Goal: Check status: Check status

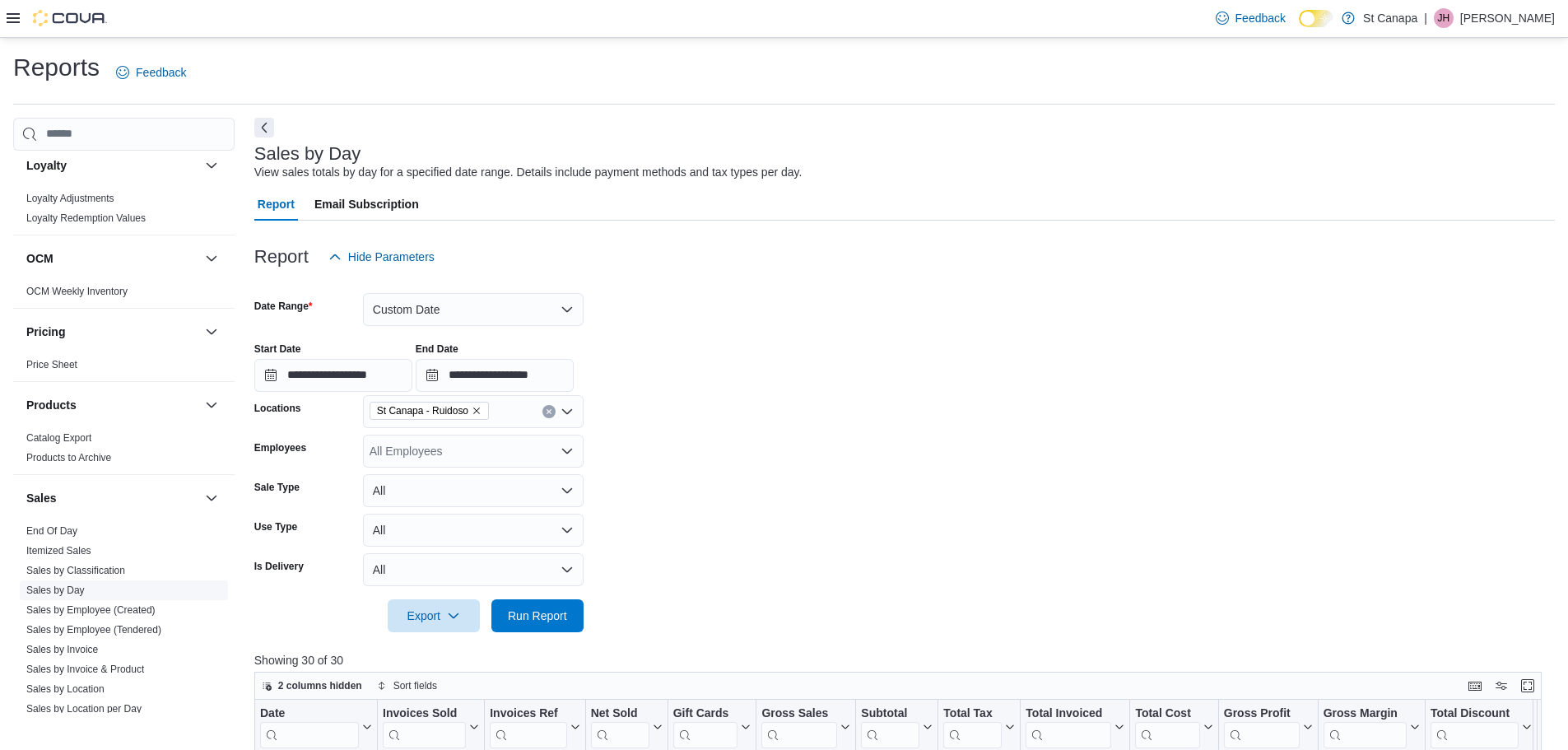
click at [62, 586] on link "Sales by Day" at bounding box center [55, 590] width 58 height 11
click at [76, 588] on link "Sales by Day" at bounding box center [55, 590] width 58 height 11
click at [438, 300] on button "Custom Date" at bounding box center [473, 309] width 221 height 33
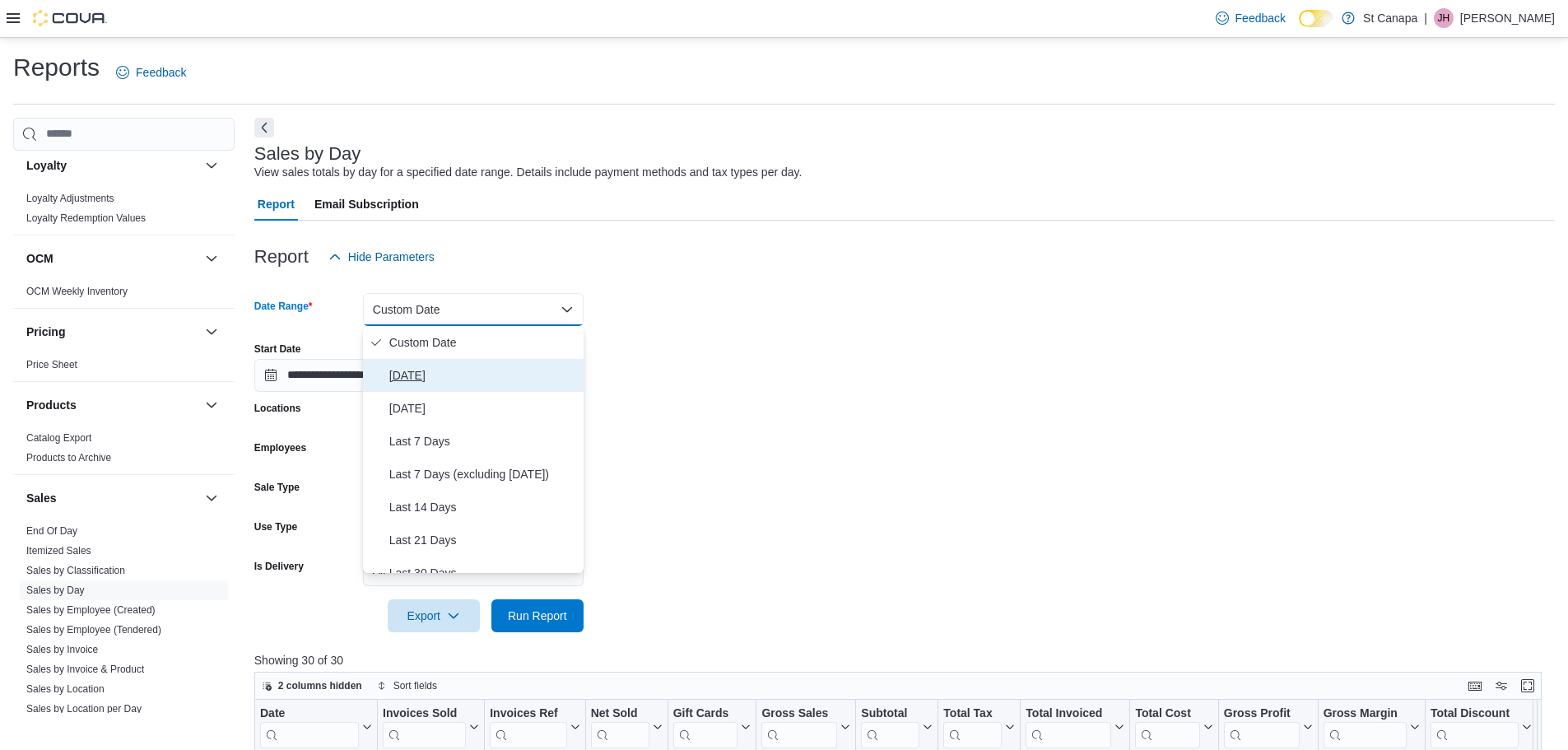
click at [402, 380] on span "[DATE]" at bounding box center [483, 375] width 187 height 19
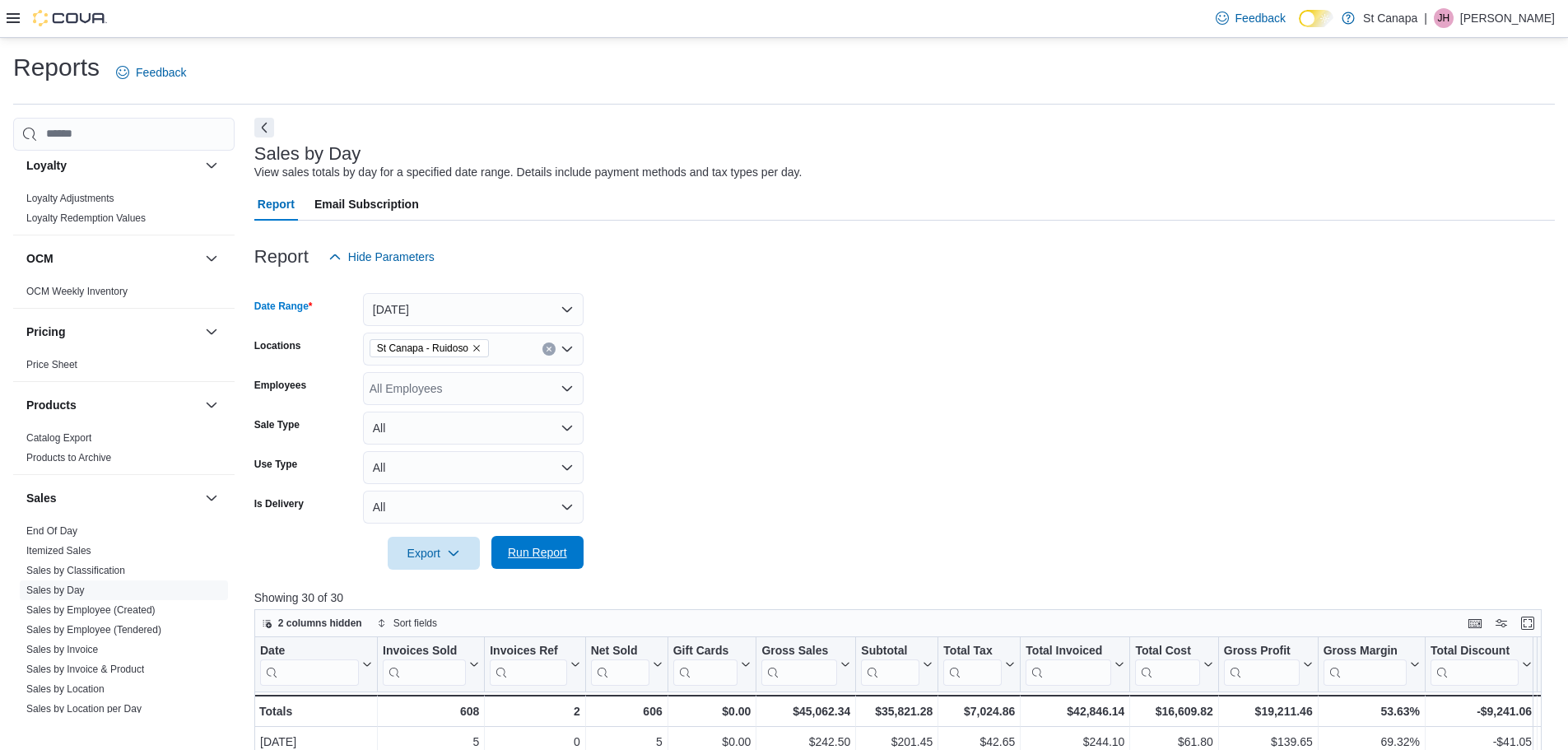
click at [551, 552] on span "Run Report" at bounding box center [537, 552] width 59 height 17
click at [474, 346] on icon "Remove St Canapa - Ruidoso from selection in this group" at bounding box center [476, 347] width 10 height 10
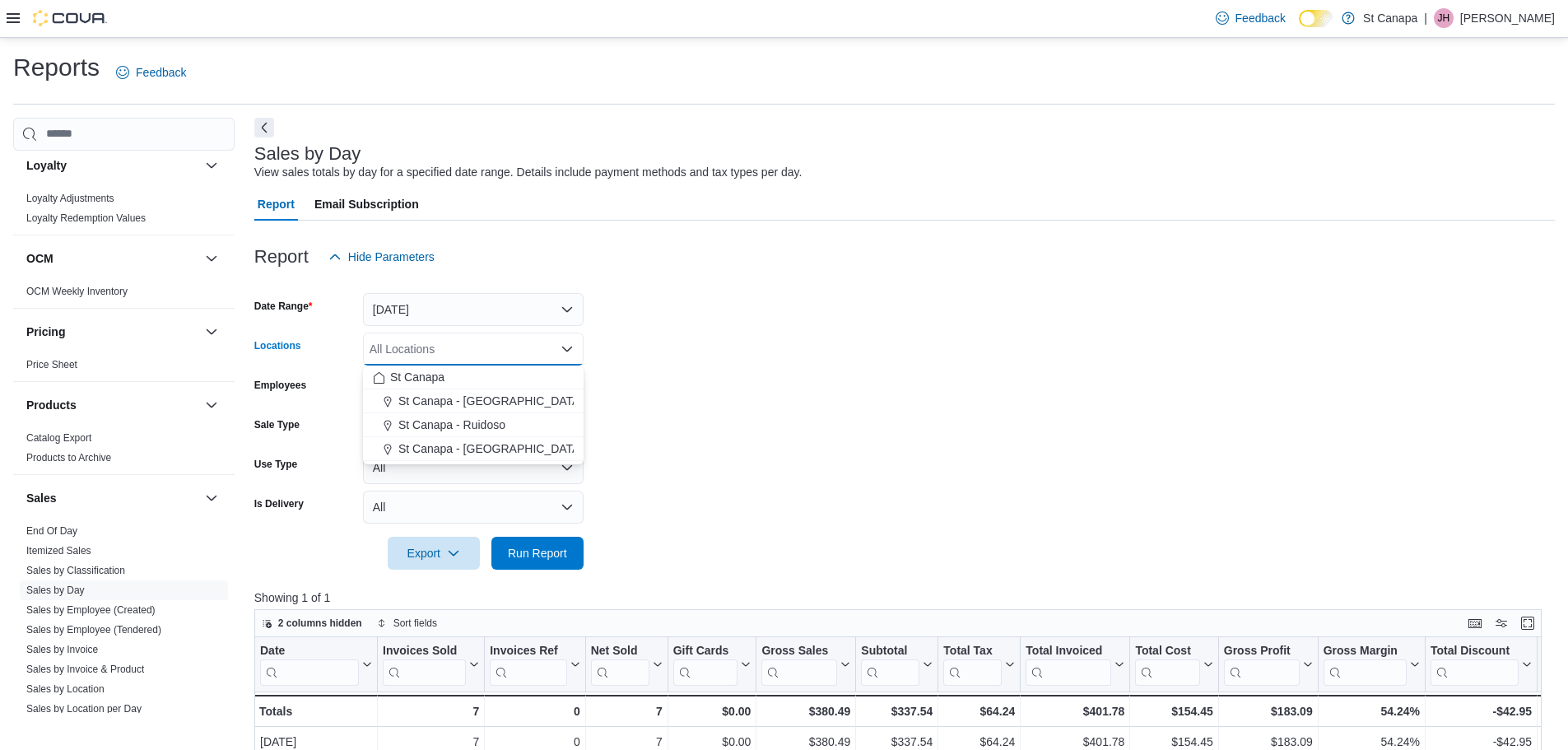
click at [477, 448] on span "St Canapa - [GEOGRAPHIC_DATA][PERSON_NAME]" at bounding box center [537, 448] width 279 height 17
drag, startPoint x: 715, startPoint y: 400, endPoint x: 655, endPoint y: 457, distance: 82.8
click at [706, 415] on form "Date Range [DATE] Locations [GEOGRAPHIC_DATA] - [GEOGRAPHIC_DATA][PERSON_NAME] …" at bounding box center [904, 421] width 1301 height 296
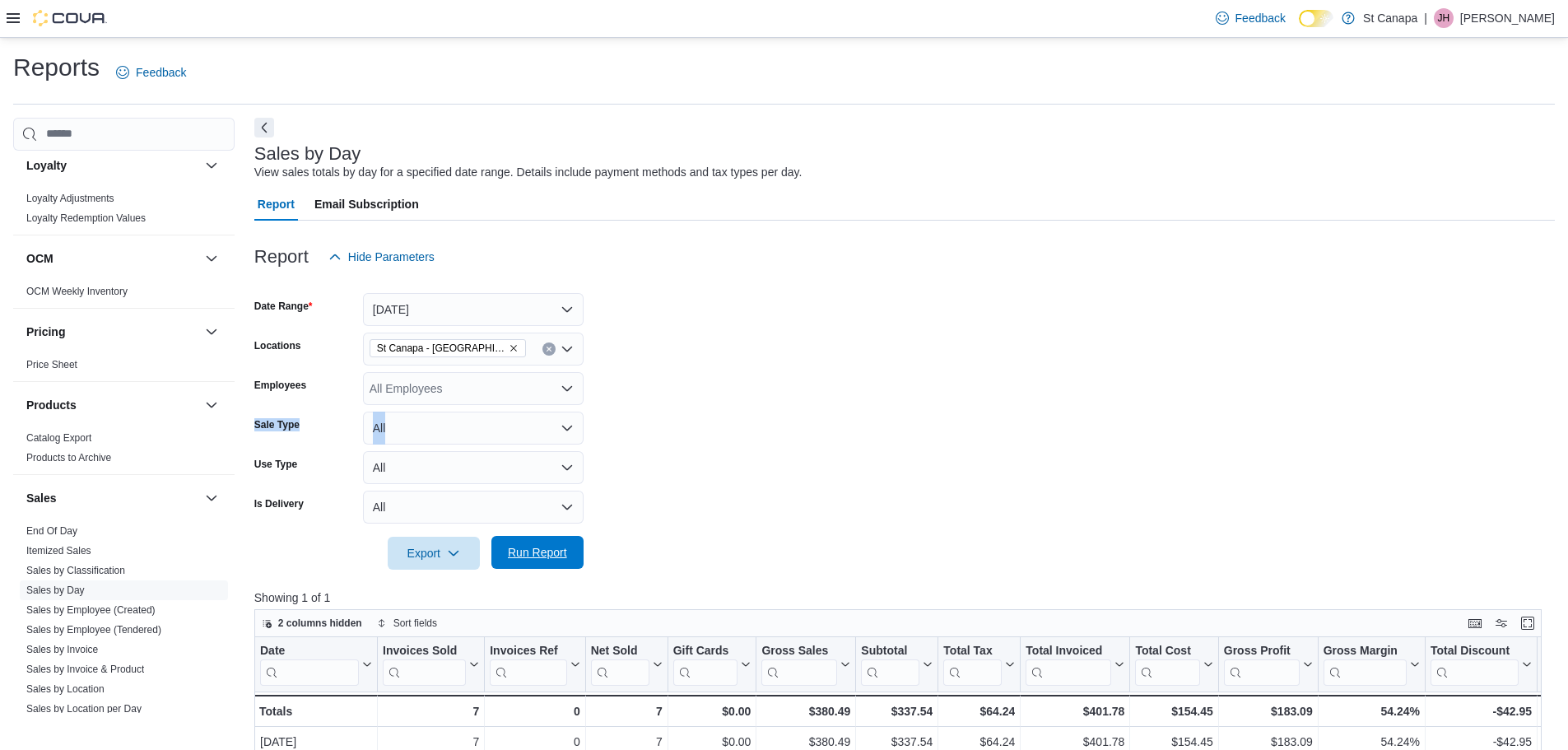
click at [533, 554] on span "Run Report" at bounding box center [537, 552] width 59 height 17
